Goal: Transaction & Acquisition: Purchase product/service

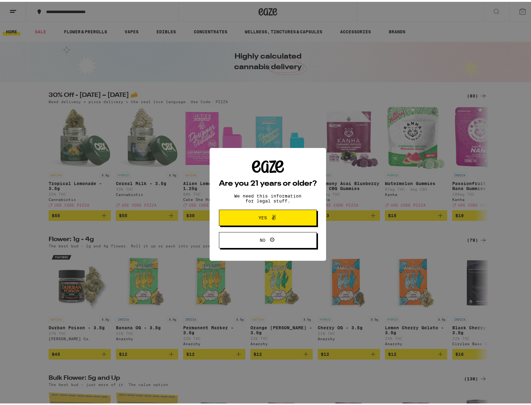
click at [252, 222] on button "Yes" at bounding box center [268, 216] width 98 height 16
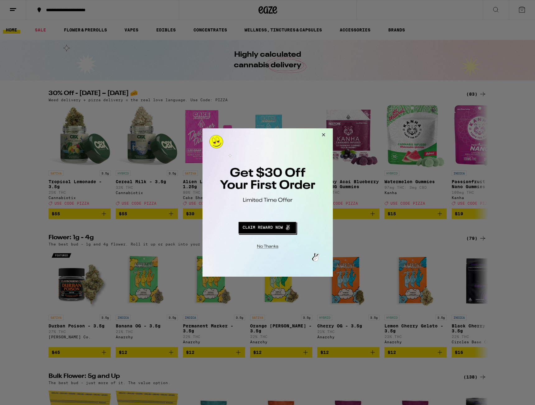
click at [323, 132] on button "Close Modal" at bounding box center [322, 135] width 17 height 15
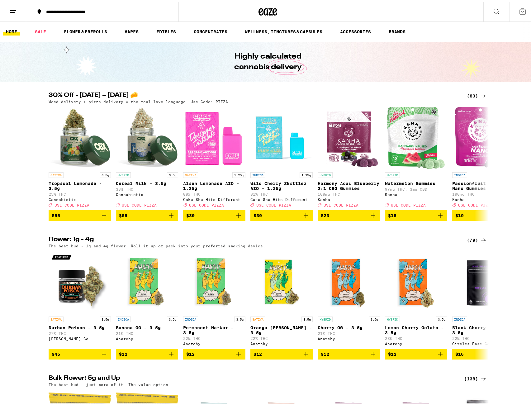
click at [73, 95] on h2 "30% Off - [DATE] – [DATE] 🧀" at bounding box center [253, 93] width 408 height 7
click at [117, 49] on div "Highly calculated cannabis delivery" at bounding box center [267, 60] width 535 height 40
